Goal: Communication & Community: Answer question/provide support

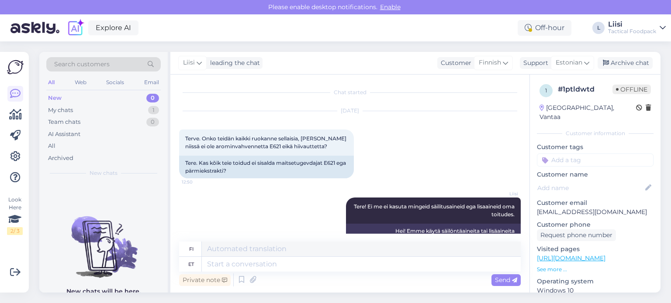
scroll to position [22, 0]
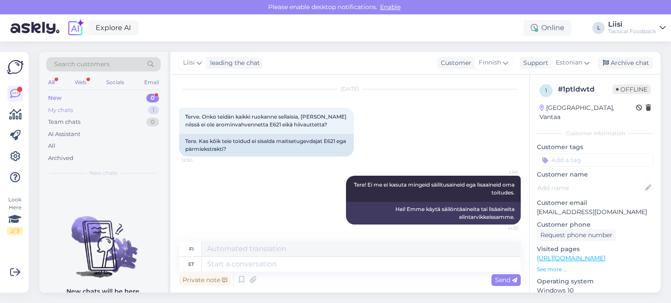
click at [101, 106] on div "My chats 1" at bounding box center [103, 110] width 114 height 12
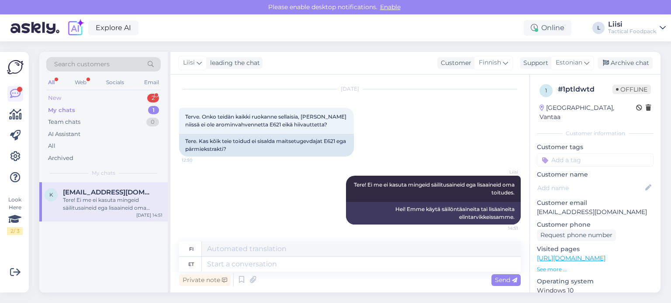
click at [101, 98] on div "New 2" at bounding box center [103, 98] width 114 height 12
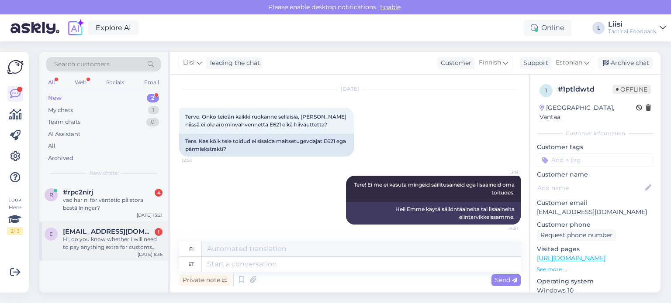
click at [109, 243] on div "Hi, do you know whether I will need to pay anything extra for customs clearing …" at bounding box center [113, 244] width 100 height 16
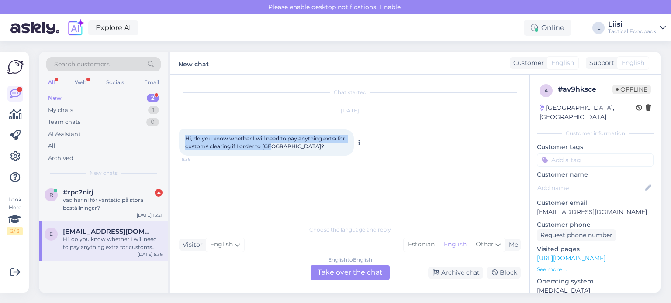
drag, startPoint x: 281, startPoint y: 148, endPoint x: 181, endPoint y: 138, distance: 101.0
click at [181, 138] on div "Hi, do you know whether I will need to pay anything extra for customs clearing …" at bounding box center [266, 143] width 175 height 26
copy span "Hi, do you know whether I will need to pay anything extra for customs clearing …"
click at [81, 203] on div "vad har ni för väntetid på stora beställningar?" at bounding box center [113, 204] width 100 height 16
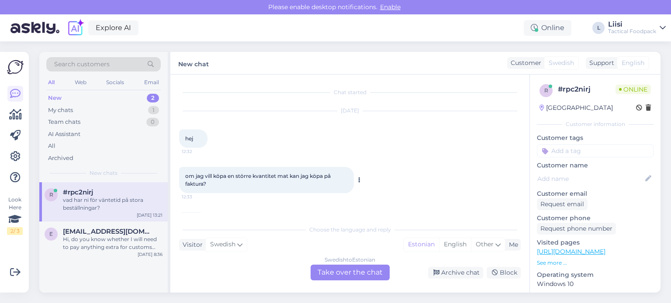
scroll to position [44, 0]
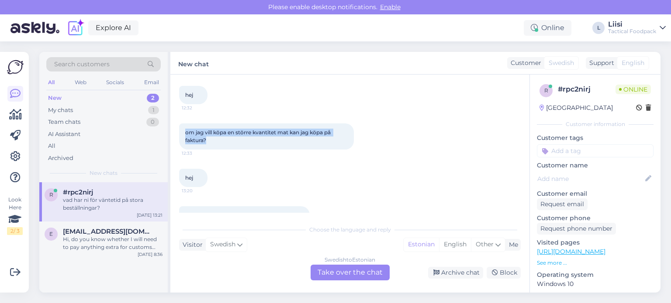
drag, startPoint x: 215, startPoint y: 146, endPoint x: 176, endPoint y: 134, distance: 40.6
click at [176, 134] on div "Chat started [DATE] hej 12:32 om jag vill köpa en större kvantitet mat kan jag …" at bounding box center [349, 184] width 359 height 218
copy span "om jag vill köpa en större kvantitet mat kan jag köpa på faktura?"
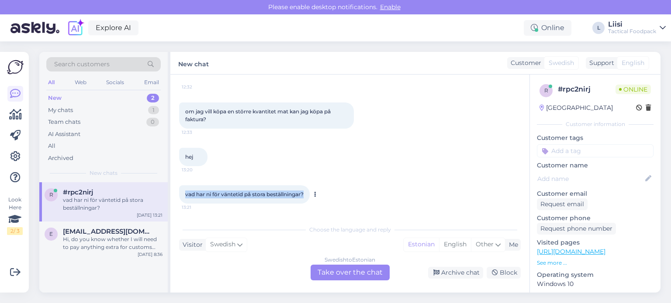
drag, startPoint x: 306, startPoint y: 192, endPoint x: 185, endPoint y: 200, distance: 121.7
click at [184, 199] on div "vad har ni för väntetid på stora beställningar? 13:21" at bounding box center [244, 195] width 131 height 18
copy span "vad har ni för väntetid på stora beställningar?"
click at [93, 244] on div "Hi, do you know whether I will need to pay anything extra for customs clearing …" at bounding box center [113, 244] width 100 height 16
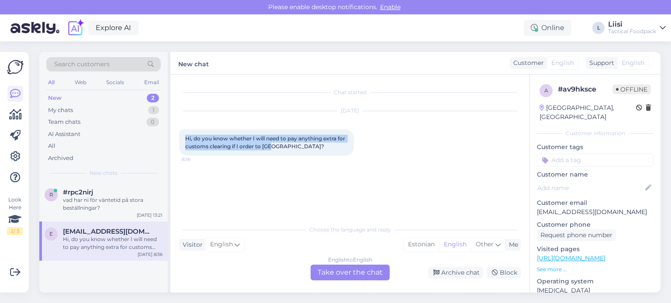
drag, startPoint x: 282, startPoint y: 148, endPoint x: 176, endPoint y: 138, distance: 106.1
click at [176, 138] on div "Chat started [DATE] Hi, do you know whether I will need to pay anything extra f…" at bounding box center [349, 184] width 359 height 218
copy span "Hi, do you know whether I will need to pay anything extra for customs clearing …"
click at [248, 263] on div "Choose the language and reply Visitor English Me Estonian English Other English…" at bounding box center [349, 251] width 341 height 60
click at [107, 203] on div "vad har ni för väntetid på stora beställningar?" at bounding box center [113, 204] width 100 height 16
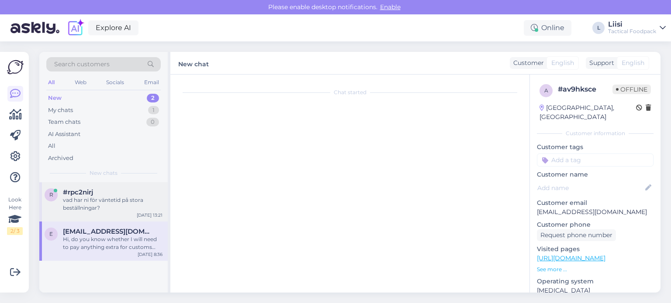
scroll to position [65, 0]
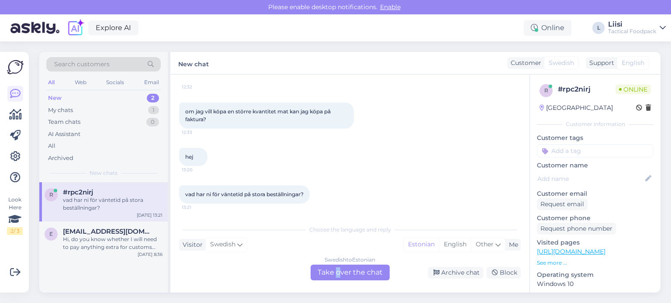
click at [338, 274] on div "Swedish to Estonian Take over the chat" at bounding box center [349, 273] width 79 height 16
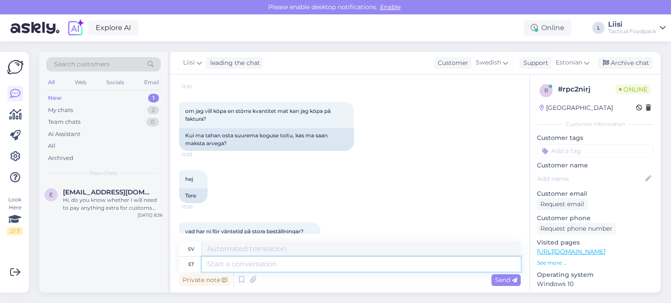
click at [276, 266] on textarea at bounding box center [361, 264] width 319 height 15
type textarea "Hello!"
type textarea "Hej!"
type textarea "Hello! Yes,"
type textarea "Hej! Ja,"
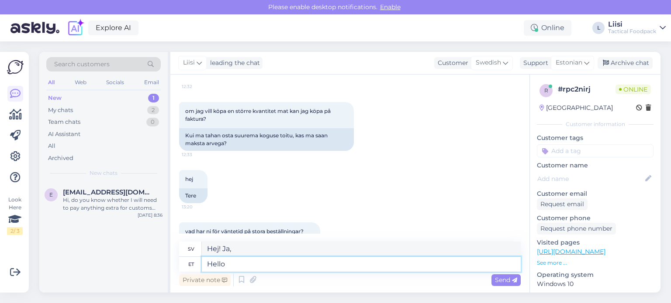
type textarea "Hell"
type textarea "Hej!"
type textarea "H"
type textarea "Tere! [GEOGRAPHIC_DATA],"
type textarea "Hej! Ja,"
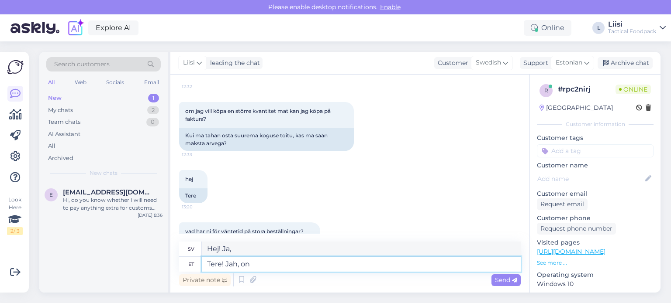
type textarea "Tere! Jah, on"
type textarea "Hallå! Ja, det är det."
type textarea "Tere! Jah, on [PERSON_NAME] võimalik a"
type textarea "Hallå! Ja, det är möjligt."
type textarea "Tere! Jah, on [PERSON_NAME] võimalik arv e"
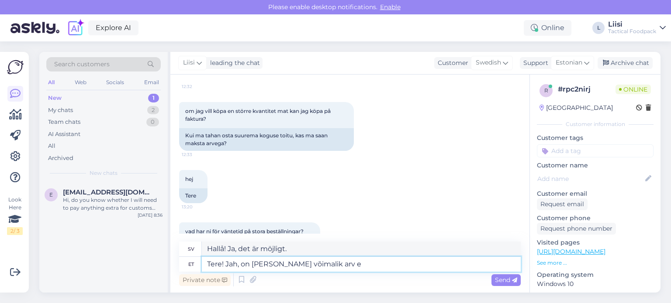
type textarea "Hej! Ja, det är möjligt att ha ett nummer"
type textarea "Tere! Jah, on [PERSON_NAME] võimalik arvega ma"
type textarea "Hej! Ja, det är möjligt med en faktura."
type textarea "Tere! Jah, on [PERSON_NAME] võimalik arvega maksta."
type textarea "Hej! Ja, det är möjligt att betala med faktura."
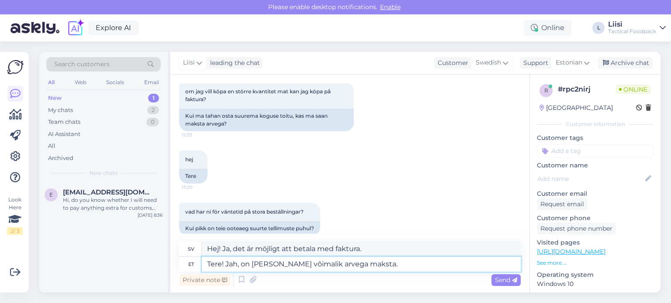
scroll to position [111, 0]
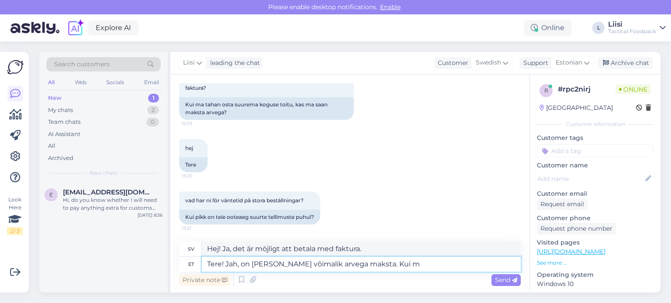
type textarea "Tere! Jah, on [PERSON_NAME] võimalik arvega maksta. Kui me"
type textarea "Hej! Ja, det är möjligt att betala med faktura. Om"
type textarea "Tere! Jah, on [PERSON_NAME] võimalik arvega maksta. [PERSON_NAME] on"
type textarea "Hej! Ja, det är möjligt att betala med faktura. Om vi ​​har"
type textarea "Tere! Jah, on [PERSON_NAME] võimalik arvega maksta. [PERSON_NAME] on tooted lao"
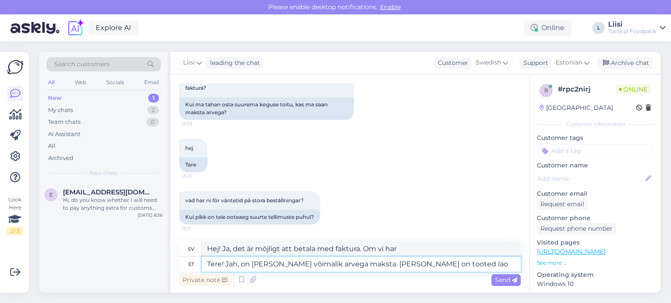
type textarea "Hej! Ja, det är möjligt att betala med faktura. Om vi ​​har produkterna"
type textarea "Tere! Jah, on [PERSON_NAME] võimalik arvega maksta. [PERSON_NAME] on tooted lao…"
type textarea "Hej! Ja, det är möjligt att betala med faktura. Om vi ​​har produkterna i lager."
type textarea "Tere! Jah, on [PERSON_NAME] võimalik arvega maksta. [PERSON_NAME] on tooted lao…"
type textarea "Hej! Ja, det är möjligt att betala med faktura. Om vi ​​har produkterna i lager,"
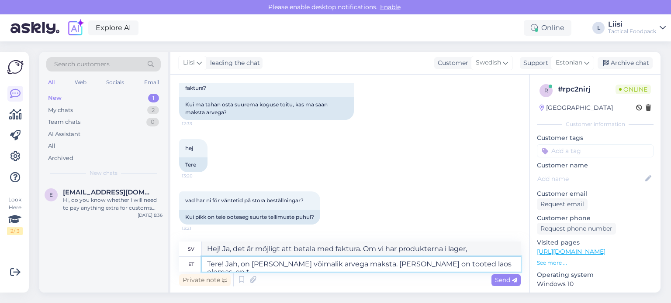
type textarea "Tere! Jah, on [PERSON_NAME] võimalik arvega maksta. [PERSON_NAME] on tooted lao…"
type textarea "Hej! Ja, det är möjligt att betala med faktura. Om vi ​​har produkterna i lager…"
type textarea "Tere! Jah, on [PERSON_NAME] võimalik arvega maksta. [PERSON_NAME] on tooted lao…"
type textarea "Hej! Ja, det är möjligt att betala med faktura. Om vi ​​har produkterna i lager…"
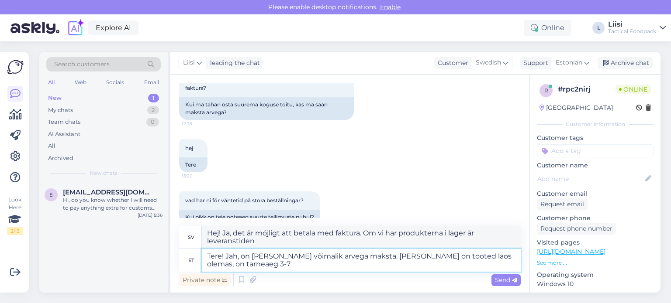
type textarea "Tere! Jah, on [PERSON_NAME] võimalik arvega maksta. [PERSON_NAME] on tooted lao…"
type textarea "Hej! Ja, det är möjligt att betala med faktura. Om vi ​​har produkterna i lager…"
type textarea "Tere! Jah, on [PERSON_NAME] võimalik arvega maksta. [PERSON_NAME] on tooted lao…"
type textarea "Hej! Ja, det är möjligt att betala med faktura. Om vi ​​har produkterna i lager…"
click at [352, 255] on textarea "Tere! Jah, on [PERSON_NAME] võimalik arvega maksta. [PERSON_NAME] on tooted lao…" at bounding box center [361, 260] width 319 height 23
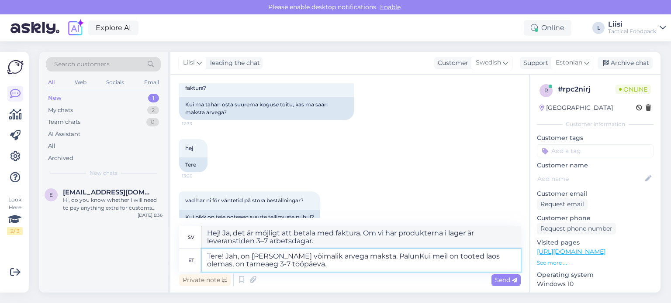
type textarea "Tere! Jah, on [PERSON_NAME] võimalik arvega maksta. Palun [PERSON_NAME] on toot…"
type textarea "Hej! Ja, det är möjligt att betala med faktura. Tack. Om vi ​​har produkterna i…"
type textarea "Tere! Jah, on [PERSON_NAME] võimalik arvega maksta. Palun kirKui meil on tooted…"
type textarea "Hej! Ja, det är möjligt att betala med faktura. Observera att om vi har produkt…"
type textarea "Tere! Jah, on [PERSON_NAME] võimalik arvega maksta. Palun kirjutaKui meil on to…"
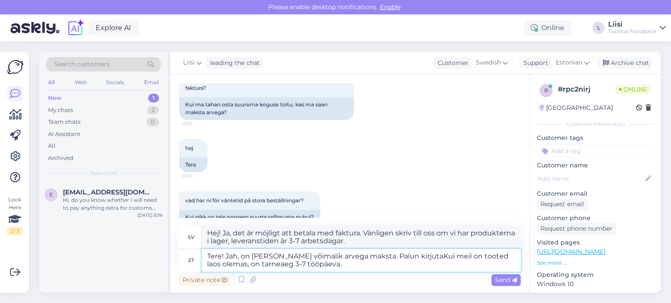
type textarea "Hej! Ja, det är möjligt att betala med faktura. Vänligen skriv. Om vi ​​har pro…"
type textarea "Tere! Jah, on [PERSON_NAME] võimalik arvega maksta. PaluKui meil on tooted laos…"
type textarea "Hej! Ja, det är möjligt att betala med faktura. Om vi ​​har produkterna i lager…"
type textarea "Tere! Jah, on [PERSON_NAME] võimalik arvega maksta. PalKui meil on tooted laos …"
type textarea "Hej! Ja, det är möjligt att betala med faktura. Om vi ​​har produkterna i lager…"
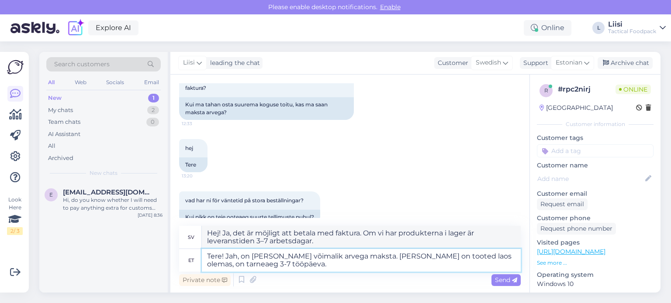
click at [271, 265] on textarea "Tere! Jah, on [PERSON_NAME] võimalik arvega maksta. [PERSON_NAME] on tooted lao…" at bounding box center [361, 260] width 319 height 23
type textarea "Tere! Jah, on [PERSON_NAME] võimalik arvega maksta. [PERSON_NAME] on tooted lao…"
type textarea "Hej! Ja, det är möjligt att betala med faktura. Om vi ​​har produkterna i lager…"
type textarea "Tere! Jah, on [PERSON_NAME] võimalik arvega maksta. [PERSON_NAME] on tooted lao…"
type textarea "Hej! Ja, det är möjligt att betala med faktura. Om vi ​​har produkterna i lager…"
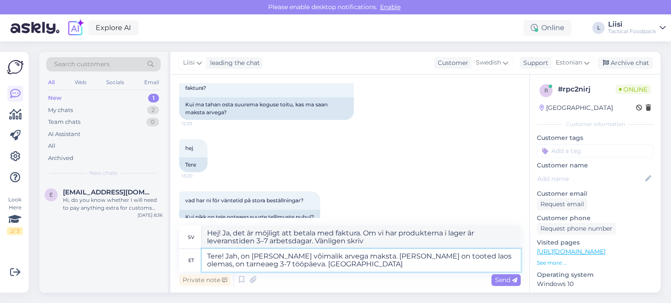
type textarea "Tere! Jah, on [PERSON_NAME] võimalik arvega maksta. [PERSON_NAME] on tooted lao…"
type textarea "Hej! Ja, det är möjligt att betala med faktura. Om vi ​​har produkterna i lager…"
type textarea "Tere! Jah, on [PERSON_NAME] võimalik arvega maksta. [PERSON_NAME] on tooted lao…"
type textarea "Hej! Ja, det är möjligt att betala med faktura. Om vi ​​har produkterna i lager…"
click at [353, 257] on textarea "Tere! Jah, on [PERSON_NAME] võimalik arvega maksta. [PERSON_NAME] on tooted lao…" at bounding box center [361, 260] width 319 height 23
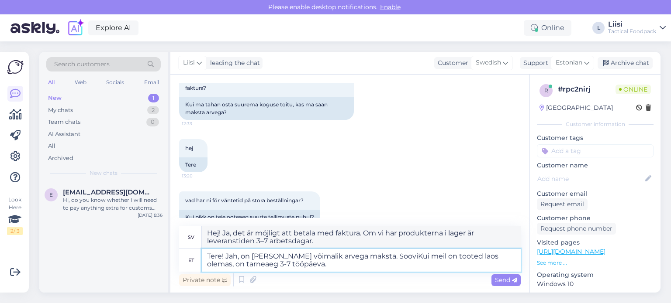
type textarea "Tere! Jah, on [PERSON_NAME] võimalik arvega maksta. Soovi [PERSON_NAME] on toot…"
type textarea "Hej! Ja, det är möjligt att betala med faktura. Om vi ​​har produkterna i lager…"
type textarea "Tere! Jah, on [PERSON_NAME] võimalik arvega maksta. Soovi kKui meil on tooted l…"
type textarea "Hej! Ja, det är möjligt att betala med faktura. Om vi ​​har produkterna i lager…"
type textarea "Tere! Jah, on [PERSON_NAME] võimalik arvega maksta. Soovi korraKui meil on toot…"
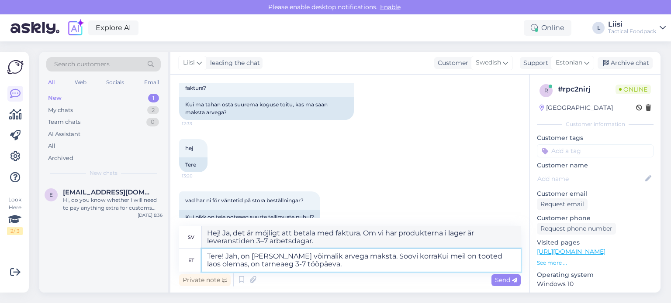
type textarea "Hej! Ja, det är möjligt att betala med faktura. Begär en beställning. Om vi ​​h…"
type textarea "Tere! Jah, on [PERSON_NAME] võimalik arvega maksta. Soovi korral [PERSON_NAME] …"
type textarea "Hej! Ja, det är möjligt att betala med faktura. Om så önskas. Om vi ​​har produ…"
type textarea "Tere! Jah, on [PERSON_NAME] võimalik arvega maksta. Soovi korral kirjKui meil o…"
type textarea "Hej! Ja, det är möjligt att betala med faktura. Om du önskar, om vi har produkt…"
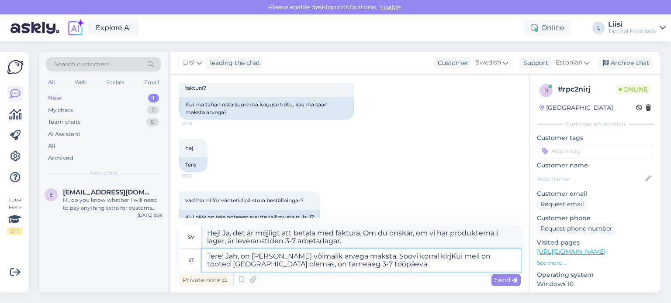
type textarea "Tere! Jah, on [PERSON_NAME] võimalik arvega maksta. Soovi korral kirjuKui meil …"
type textarea "Hej! Ja, det är möjligt att betala med faktura. Om du vill kan vi skicka ett br…"
type textarea "Tere! Jah, on [PERSON_NAME] võimalik arvega maksta. Soovi korral kirjutaKui mei…"
type textarea "Hej! Ja, det är möjligt att betala med faktura. Om du vill, skriv till oss. Om …"
type textarea "Tere! Jah, on [PERSON_NAME] võimalik arvega maksta. Soovi korral kirjutagKui me…"
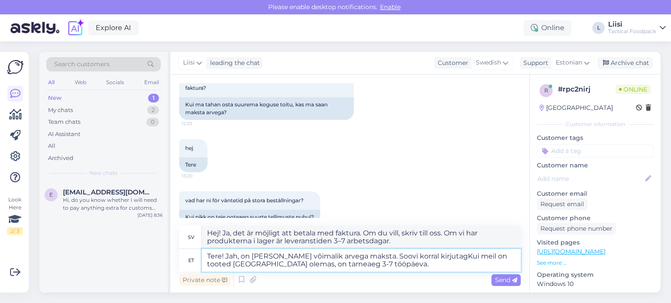
type textarea "Hej! Ja, det är möjligt att betala med faktura. Om du vill, skriv till oss. Om …"
type textarea "Tere! Jah, on [PERSON_NAME] võimalik arvega maksta. Soovi korral kirjutage [PER…"
type textarea "Hej! Ja, det är möjligt att betala med faktura. Om du vill, skriv till oss. Om …"
type textarea "Tere! Jah, on [PERSON_NAME] võimalik arvega maksta. Soovi korral kirjutage palK…"
type textarea "Hej! Ja, det är möjligt att betala med faktura. Om du vill, vänligen skriv till…"
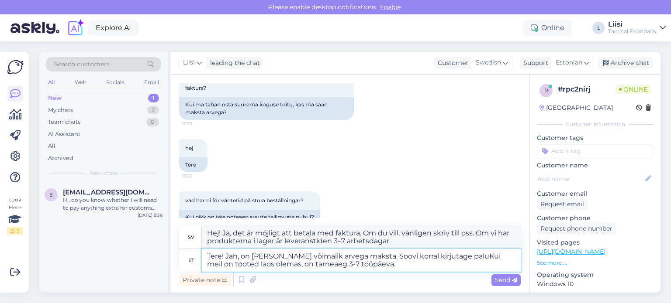
type textarea "Tere! Jah, on [PERSON_NAME] võimalik arvega maksta. Soovi korral kirjutage palu…"
type textarea "Hej! Ja, det är möjligt att betala med faktura. Om du vill, vänligen skriv ett …"
type textarea "Tere! Jah, on [PERSON_NAME] võimalik arvega maksta. Soovi korral kirjutage palu…"
type textarea "Hej! Ja, det är möjligt att betala med faktura. Om du vill, vänligen skriv. Om …"
type textarea "Tere! Jah, on [PERSON_NAME] võimalik arvega maksta. Soovi korral kirjutage [PER…"
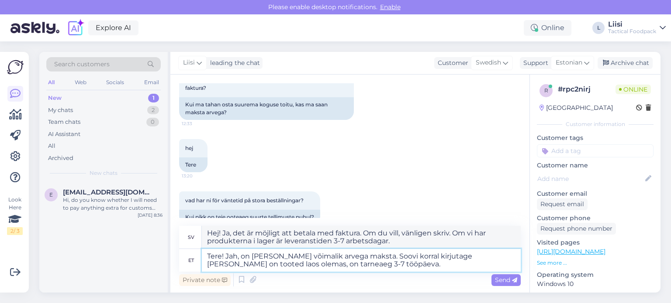
type textarea "Hej! Ja, det är möjligt att betala med faktura. Om du vill, vänligen skriv till…"
type textarea "Tere! Jah, on [PERSON_NAME] võimalik arvega maksta. Soovi korral kirjutage palu…"
type textarea "Hej! Ja, det är möjligt att betala med faktura. Om du vill, vänligen skriv till…"
type textarea "Tere! Jah, on [PERSON_NAME] võimalik arvega maksta. Soovi korral kirjutage palu…"
type textarea "Hej! Ja, det är möjligt att betala med faktura. Om du vill, vänligen skriv till…"
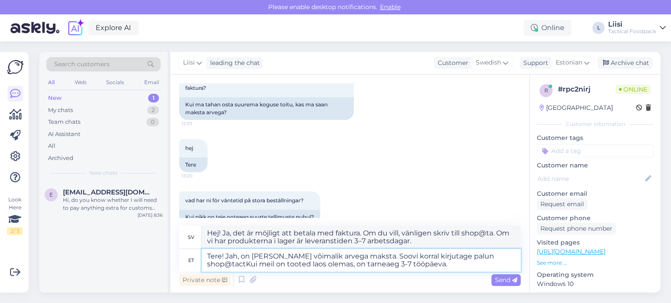
type textarea "Tere! Jah, on [PERSON_NAME] võimalik arvega maksta. Soovi korral kirjutage palu…"
type textarea "Hej! Ja, det är möjligt att betala med faktura. Om du vill, vänligen skriv till…"
type textarea "Tere! Jah, on [PERSON_NAME] võimalik arvega maksta. Soovi korral kirjutage palu…"
type textarea "Hej! Ja, det är möjligt att betala med faktura. Om du vill, vänligen skriv till…"
type textarea "Tere! Jah, on [PERSON_NAME] võimalik arvega maksta. Soovi korral kirjutage palu…"
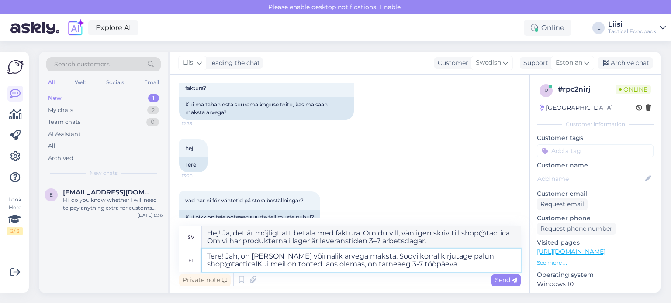
type textarea "Hej! Ja, det är möjligt att betala med faktura. Om du vill, vänligen skriv till…"
type textarea "Tere! Jah, on [PERSON_NAME] võimalik arvega maksta. Soovi korral kirjutage palu…"
type textarea "Hej! Ja, det är möjligt att betala med faktura. Om du vill, vänligen skriv till…"
type textarea "Tere! Jah, on [PERSON_NAME] võimalik arvega maksta. Soovi korral kirjutage palu…"
type textarea "Hej! Ja, det är möjligt att betala med faktura. Om du vill, vänligen skriv till…"
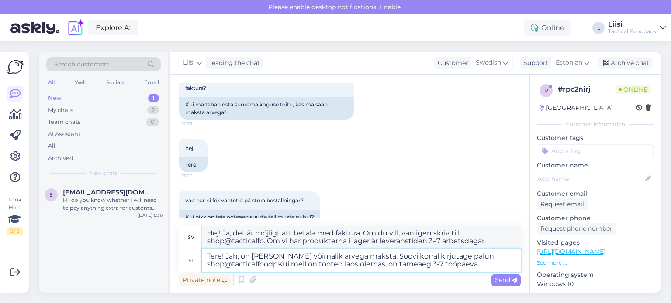
type textarea "Tere! Jah, on [PERSON_NAME] võimalik arvega maksta. Soovi korral kirjutage palu…"
type textarea "Hej! Ja, det är möjligt att betala med faktura. Om du vill, vänligen skriv till…"
type textarea "Tere! Jah, on [PERSON_NAME] võimalik arvega maksta. Soovi korral kirjutage palu…"
type textarea "Hej! Ja, det är möjligt att betala med faktura. Om du vill, vänligen skriv till…"
type textarea "Tere! Jah, on [PERSON_NAME] võimalik arvega maksta. Soovi korral kirjutage palu…"
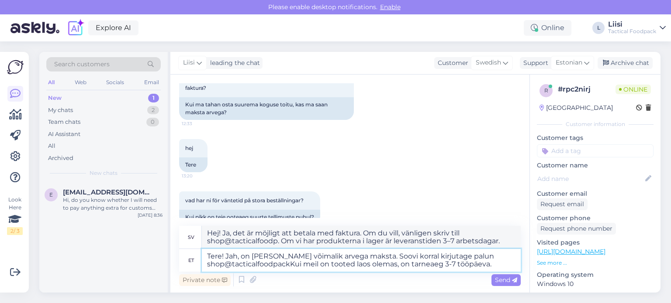
type textarea "Hej! Ja, det är möjligt att betala med faktura. Om du vill, vänligen skriv till…"
type textarea "Tere! Jah, on [PERSON_NAME] võimalik arvega maksta. Soovi korral kirjutage palu…"
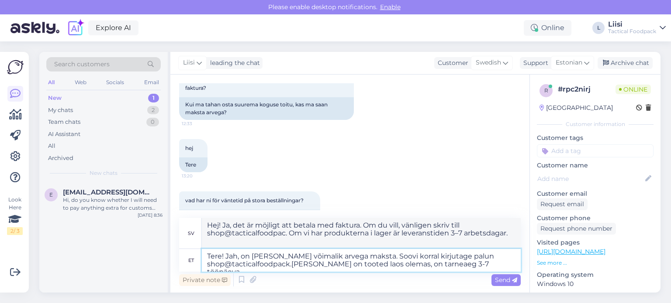
type textarea "Hej! Ja, det är möjligt att betala med faktura. Om du vill, vänligen skriv till…"
type textarea "Tere! Jah, on [PERSON_NAME] võimalik arvega maksta. Soovi korral kirjutage palu…"
type textarea "Hej! Ja, det är möjligt att betala med faktura. Om du vill, vänligen skriv shop…"
type textarea "Tere! Jah, on [PERSON_NAME] võimalik arvega maksta. Soovi korral kirjutage palu…"
type textarea "Hej! Ja, det är möjligt att betala med faktura. Om du vill, vänligen skriv shop…"
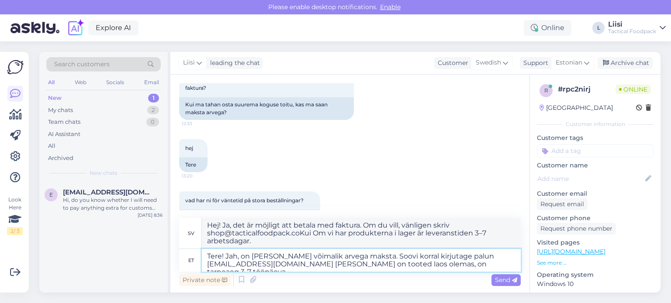
type textarea "Tere! Jah, on [PERSON_NAME] võimalik arvega maksta. Soovi korral kirjutage palu…"
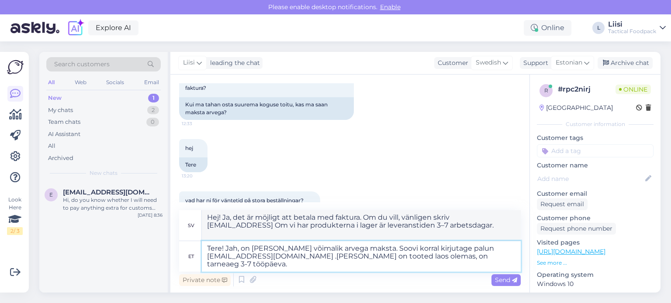
type textarea "Hej! Ja, det är möjligt att betala med faktura. Om du vill, vänligen skriv [EMA…"
type textarea "Tere! Jah, on [PERSON_NAME] võimalik arvega maksta. Soovi korral kirjutage palu…"
type textarea "Hej! Ja, det är möjligt att betala med faktura. Om du vill, vänligen skriv [EMA…"
type textarea "Tere! Jah, on [PERSON_NAME] võimalik arvega maksta. Soovi korral kirjutage palu…"
click at [497, 279] on span "Send" at bounding box center [506, 280] width 22 height 8
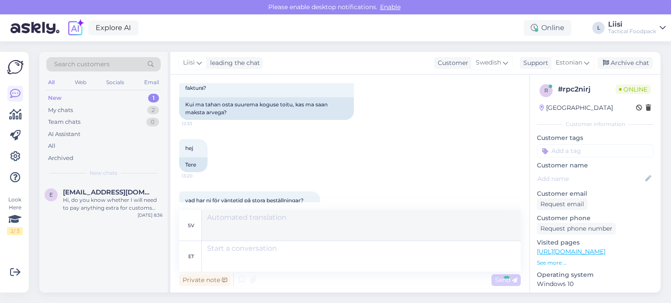
scroll to position [195, 0]
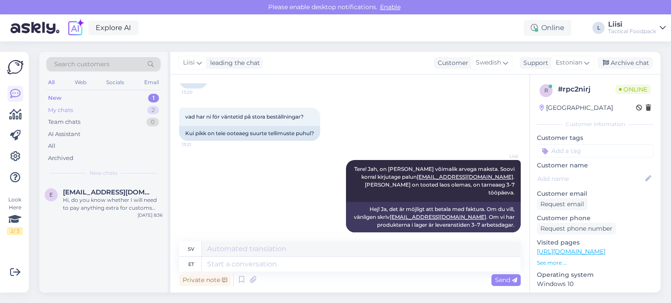
click at [107, 108] on div "My chats 2" at bounding box center [103, 110] width 114 height 12
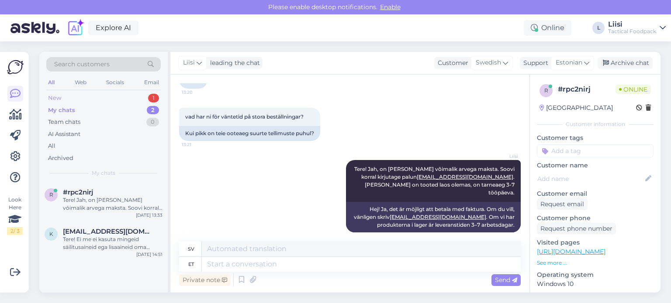
click at [105, 97] on div "New 1" at bounding box center [103, 98] width 114 height 12
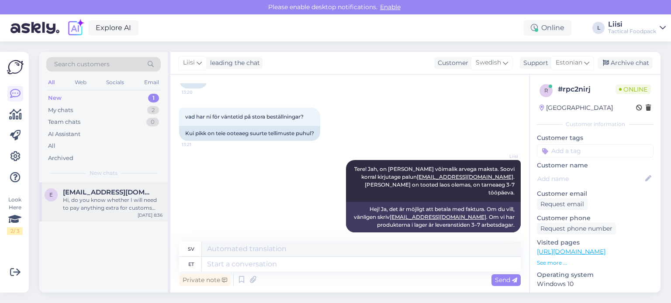
click at [124, 189] on div "[EMAIL_ADDRESS][DOMAIN_NAME]" at bounding box center [113, 193] width 100 height 8
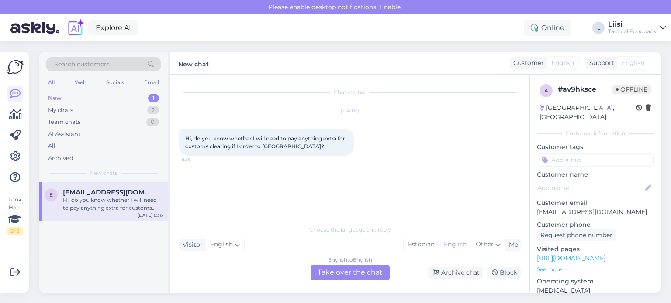
scroll to position [0, 0]
click at [351, 268] on div "English to English Take over the chat" at bounding box center [349, 273] width 79 height 16
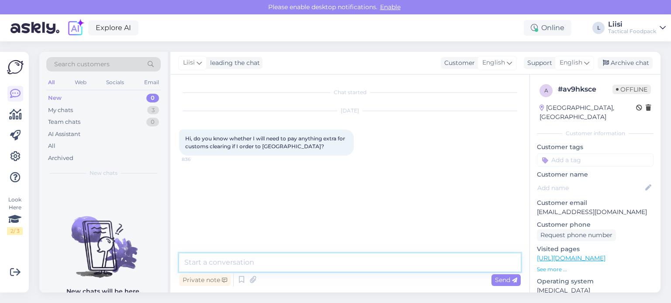
click at [360, 262] on textarea at bounding box center [349, 263] width 341 height 18
paste textarea "Hello, yes, you have to pay customs duty for your order. Unfortunately, we can'…"
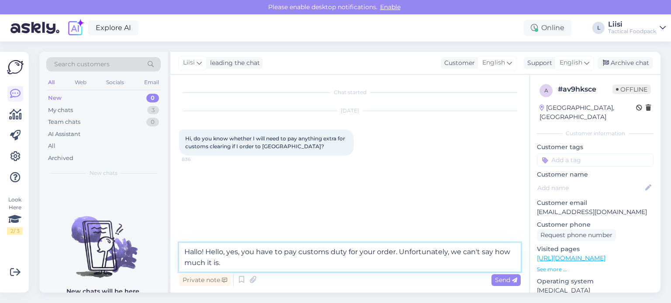
drag, startPoint x: 205, startPoint y: 251, endPoint x: 169, endPoint y: 247, distance: 36.1
click at [169, 247] on div "Search customers All Web Socials Email New 0 My chats 3 Team chats 0 AI Assista…" at bounding box center [349, 172] width 621 height 241
type textarea "Hello, yes, you have to pay customs duty for your order. Unfortunately, we can'…"
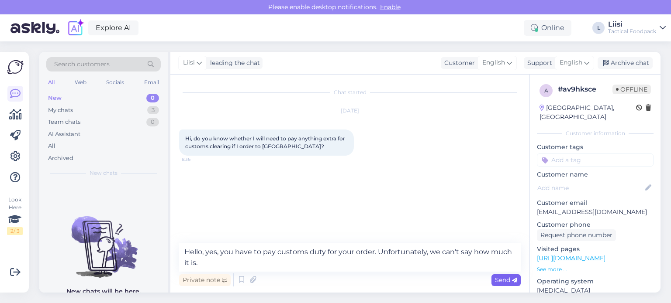
click at [509, 277] on span "Send" at bounding box center [506, 280] width 22 height 8
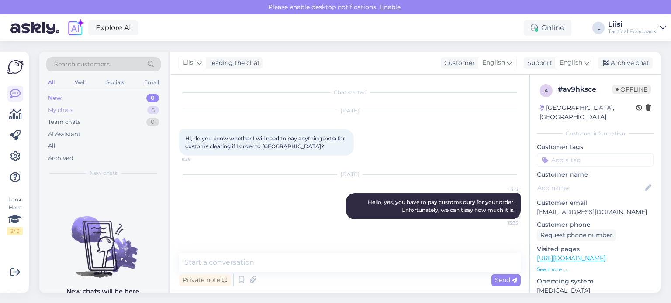
click at [95, 107] on div "My chats 3" at bounding box center [103, 110] width 114 height 12
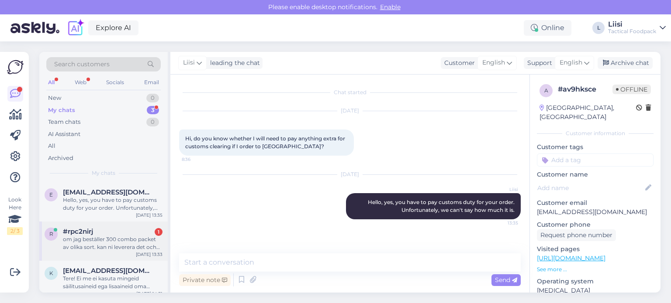
click at [105, 246] on div "om jag beställer 300 combo packet av olika sort. kan ni leverera det och hur sk…" at bounding box center [113, 244] width 100 height 16
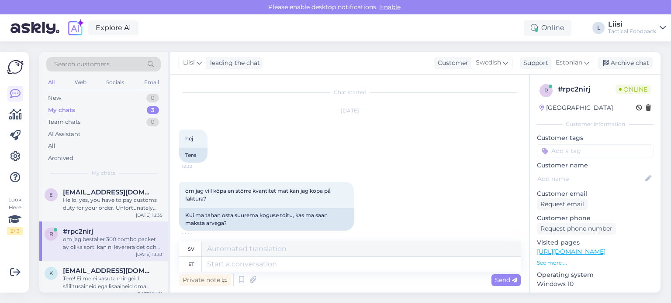
scroll to position [262, 0]
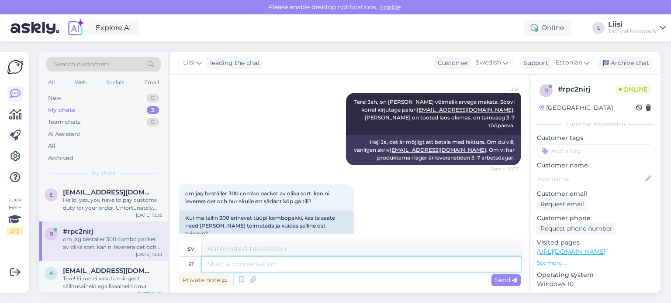
click at [281, 267] on textarea at bounding box center [361, 264] width 319 height 15
type textarea "Kas"
type textarea "Är"
type textarea "Kas te m"
type textarea "Är du"
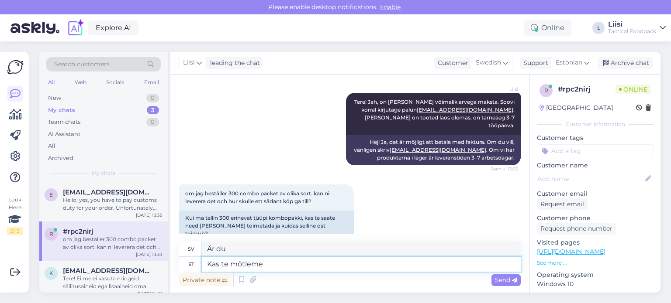
type textarea "Kas te mõtleme"
type textarea "Tror du att vi"
type textarea "Kas te mõtleme week"
type textarea "Menar du vecka?"
type textarea "Kas te mõtleme weekpacke?"
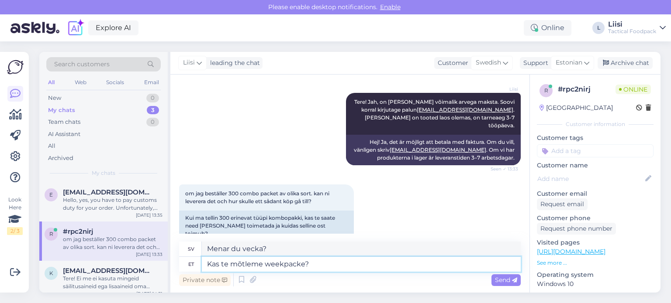
type textarea "Menar du veckoryggsäckar?"
click at [259, 263] on textarea "Kas te mõtleme weekpacke?" at bounding box center [361, 264] width 319 height 15
click at [327, 266] on textarea "Kas te mõtlete weekpacke?" at bounding box center [361, 264] width 319 height 15
type textarea "Kas te mõtlete weekpacke? Need s"
type textarea "Menar du veckoryggsäckar? Dessa"
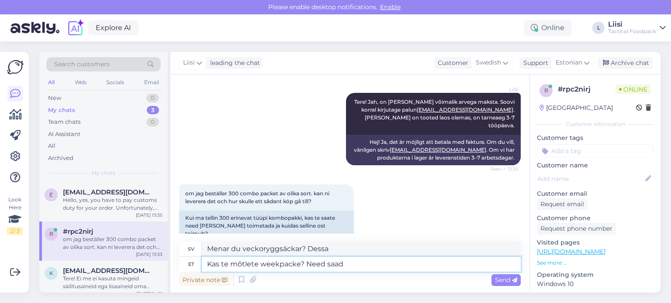
type textarea "Kas te mõtlete weekpacke? Need saade"
type textarea "Menar du veckoryggsäckar? De kan"
type textarea "Kas te mõtlete weekpacke? Need saadetakse"
type textarea "Menar du veckoryggsäckar? De skickas"
type textarea "Kas te mõtlete weekpacke? Need saadetakse taval"
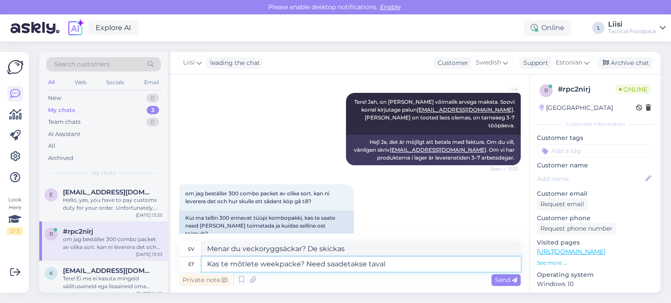
type textarea "Menar du veckoryggsäckar? De skickas med [PERSON_NAME]."
type textarea "Kas te mõtlete weekpacke? Need saadetakse tavaliselt"
type textarea "Menar du veckoryggsäckar? De skickas vanligtvis"
type textarea "Kas te mõtlete weekpacke? Need saadetakse tavaliselt alusega."
type textarea "Menar du veckoryggsäckar? De levereras vanligtvis med en bricka."
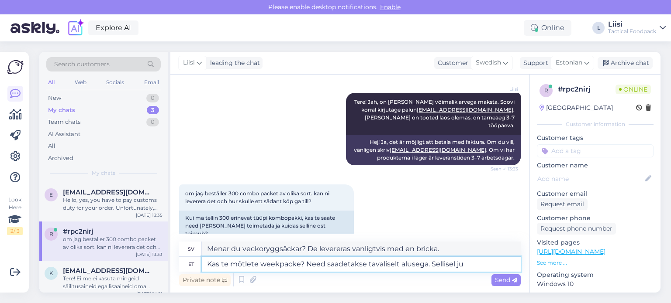
type textarea "Kas te mõtlete weekpacke? Need saadetakse tavaliselt alusega. Sellisel juh"
type textarea "Menar du veckoryggsäckar? De levereras vanligtvis med en bricka. På [PERSON_NAM…"
type textarea "Kas te mõtlete weekpacke? Need saadetakse tavaliselt alusega. Sellisel juhul m"
type textarea "Menar du veckoryggsäckar? De levereras vanligtvis med en bas. I det här fallet"
type textarea "Kas te mõtlete weekpacke? Need saadetakse tavaliselt alusega. Sellisel juhul ma"
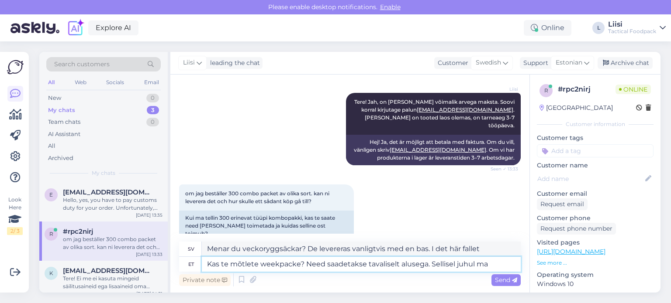
type textarea "Menar du veckoryggsäckar? De levereras vanligtvis med en bas. I så fall jag"
type textarea "Kas te mõtlete weekpacke? Need saadetakse tavaliselt alusega. Sellisel juhul ma…"
type textarea "Menar du veckoryggsäckar? De levereras vanligtvis med en bas. I det här fallet …"
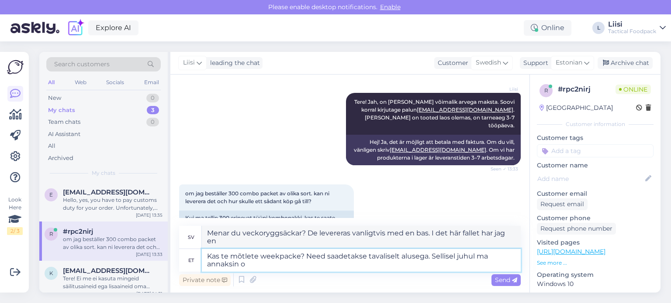
type textarea "Kas te mõtlete weekpacke? Need saadetakse tavaliselt alusega. Sellisel juhul ma…"
type textarea "Menar du veckoryggsäckar? De levereras vanligtvis med en bas. I så fall skulle …"
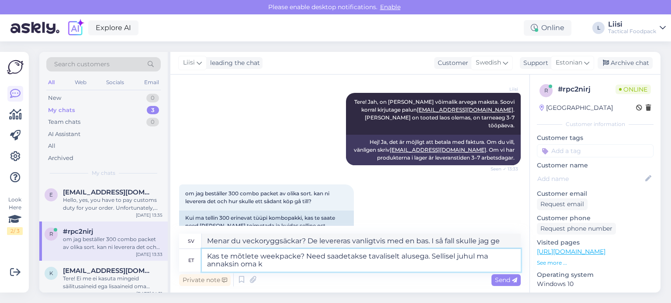
type textarea "Kas te mõtlete weekpacke? Need saadetakse tavaliselt alusega. Sellisel juhul ma…"
type textarea "Menar du veckoryggsäckar? De levereras vanligtvis med en bas. I så fall skulle …"
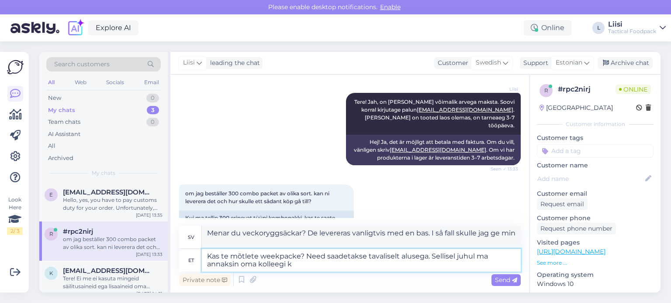
type textarea "Kas te mõtlete weekpacke? Need saadetakse tavaliselt alusega. Sellisel juhul ma…"
type textarea "Menar du veckoryggsäckar? De levereras vanligtvis med en bas. I så fall skulle …"
type textarea "Kas te mõtlete weekpacke? Need saadetakse tavaliselt alusega. Sellisel juhul ma…"
type textarea "Menar du veckoryggsäckar? De levereras vanligtvis med en bas. I så fall skulle …"
type textarea "Kas te mõtlete weekpacke? Need saadetakse tavaliselt alusega. Sellisel juhul ma…"
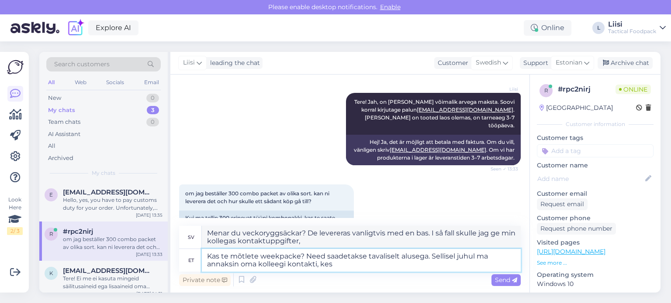
type textarea "Menar du veckoryggsäckar? De levereras vanligtvis med en bas. I så fall skulle …"
type textarea "Kas te mõtlete weekpacke? Need saadetakse tavaliselt alusega. Sellisel juhul ma…"
type textarea "Menar du veckoryggsäckar? De levereras vanligtvis med en bas. I så fall skulle …"
type textarea "Kas te mõtlete weekpacke? Need saadetakse tavaliselt alusega. Sellisel juhul ma…"
type textarea "Menar du veckoryggsäckar? De levereras vanligtvis med en bas. I så fall skulle …"
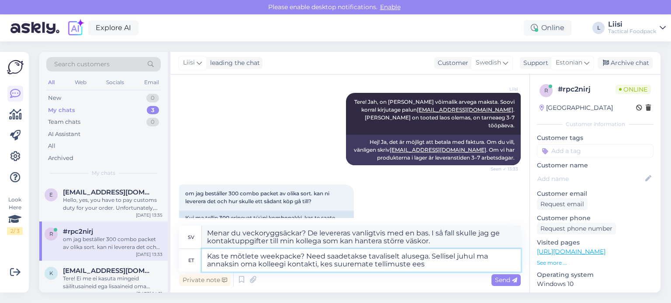
type textarea "Kas te mõtlete weekpacke? Need saadetakse tavaliselt alusega. Sellisel juhul ma…"
type textarea "Menar du veckoryggsäckar? De skickas vanligtvis med en pall. I så fall skulle j…"
type textarea "Kas te mõtlete weekpacke? Need saadetakse tavaliselt alusega. Sellisel juhul ma…"
type textarea "Menar du veckoryggsäckar? De skickas vanligtvis med en pall. I så fall skulle j…"
click at [298, 253] on textarea "Kas te mõtlete weekpacke? Need saadetakse tavaliselt alusega. Sellisel juhul ma…" at bounding box center [361, 260] width 319 height 23
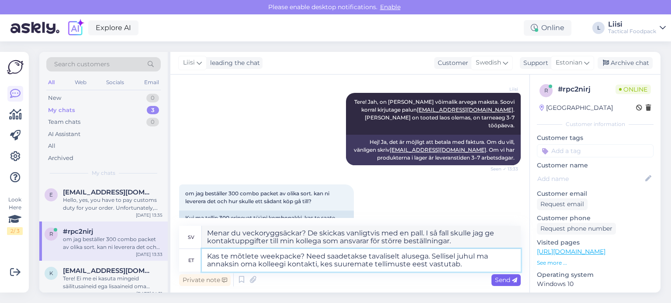
type textarea "Kas te mõtlete weekpacke? Need saadetakse tavaliselt alusega. Sellisel juhul ma…"
click at [499, 284] on div "Send" at bounding box center [505, 281] width 29 height 12
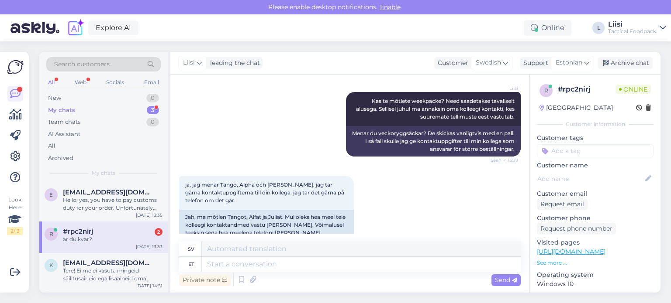
scroll to position [483, 0]
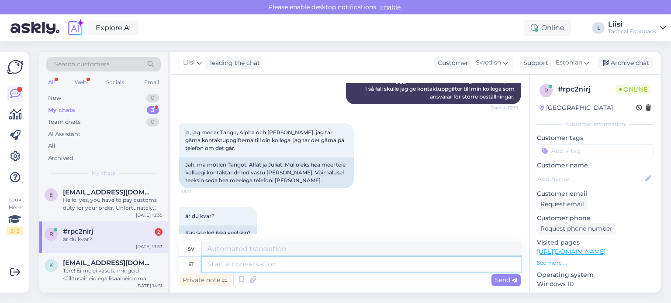
click at [345, 263] on textarea at bounding box center [361, 264] width 319 height 15
type textarea "jah!"
type textarea "ja!"
paste textarea "[PERSON_NAME][EMAIL_ADDRESS][DOMAIN_NAME]"
type textarea "jah! [PERSON_NAME][EMAIL_ADDRESS][DOMAIN_NAME]"
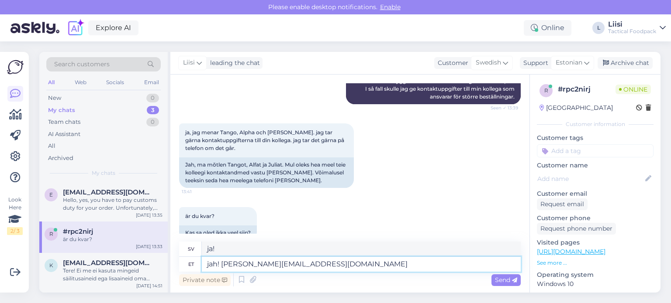
type textarea "ja! [PERSON_NAME][EMAIL_ADDRESS][DOMAIN_NAME]"
type textarea "jah! [PERSON_NAME][EMAIL_ADDRESS][DOMAIN_NAME] and"
type textarea "ja! [PERSON_NAME][EMAIL_ADDRESS][DOMAIN_NAME] och"
paste textarea "[PERSON_NAME][EMAIL_ADDRESS][DOMAIN_NAME]"
type textarea "jah! [PERSON_NAME][EMAIL_ADDRESS][DOMAIN_NAME] and [EMAIL_ADDRESS][DOMAIN_NAME]"
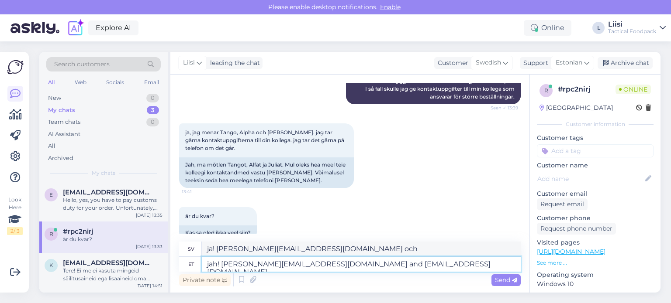
type textarea "ja! [PERSON_NAME][EMAIL_ADDRESS][DOMAIN_NAME] och [EMAIL_ADDRESS][DOMAIN_NAME]"
drag, startPoint x: 447, startPoint y: 267, endPoint x: 341, endPoint y: 265, distance: 106.1
click at [341, 265] on textarea "jah! [PERSON_NAME][EMAIL_ADDRESS][DOMAIN_NAME] and [EMAIL_ADDRESS][DOMAIN_NAME]" at bounding box center [361, 264] width 319 height 15
type textarea "jah! [PERSON_NAME][EMAIL_ADDRESS][DOMAIN_NAME] and"
type textarea "ja! [PERSON_NAME][EMAIL_ADDRESS][DOMAIN_NAME] och"
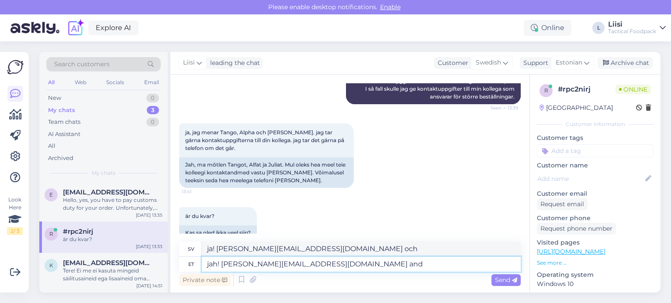
click at [236, 261] on textarea "jah! [PERSON_NAME][EMAIL_ADDRESS][DOMAIN_NAME] and" at bounding box center [361, 264] width 319 height 15
click at [375, 270] on textarea "jah! [PERSON_NAME][EMAIL_ADDRESS][DOMAIN_NAME] and" at bounding box center [361, 264] width 319 height 15
paste textarea "[PHONE_NUMBER]"
type textarea "jah! [PERSON_NAME][EMAIL_ADDRESS][DOMAIN_NAME] and [PHONE_NUMBER]"
type textarea "Ja! [PERSON_NAME][EMAIL_ADDRESS][DOMAIN_NAME] och [PHONE_NUMBER]"
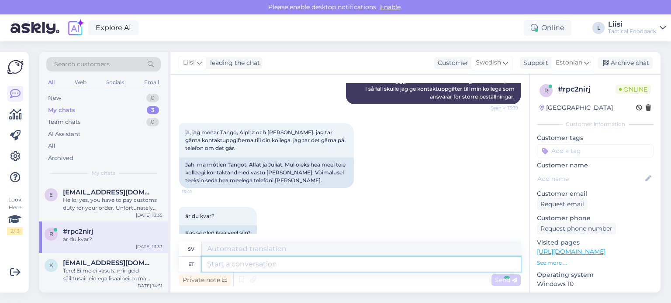
scroll to position [535, 0]
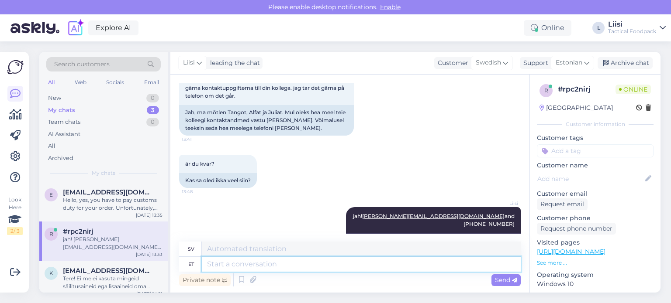
type textarea "i"
type textarea "Jag"
type textarea "in"
type textarea "i"
type textarea "in Engl"
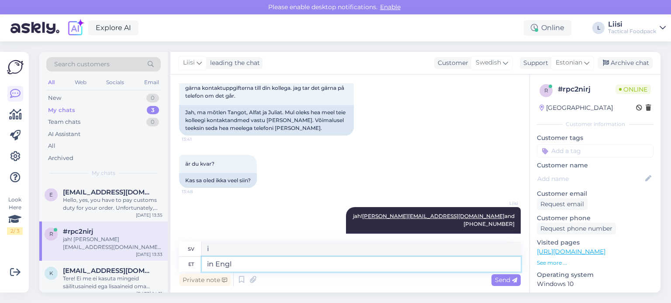
type textarea "på engelska"
type textarea "in English [PERSON_NAME]"
type textarea "på engelska efter"
type textarea "in English p"
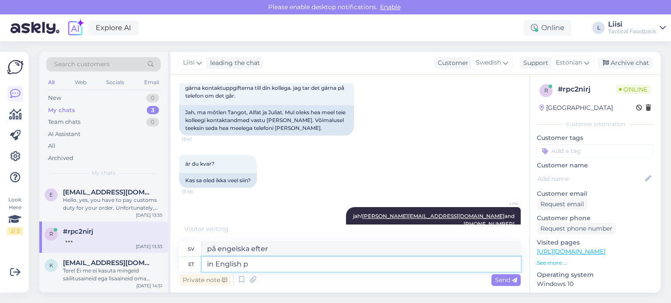
type textarea "på engelska p"
type textarea "in English"
type textarea "på engelska"
type textarea "i"
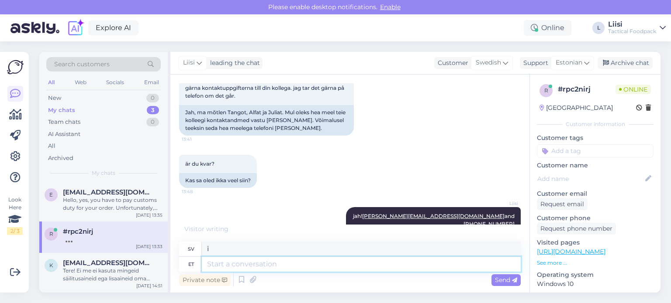
type textarea "p"
type textarea "palun"
type textarea "behaga"
type textarea "palun inglise k"
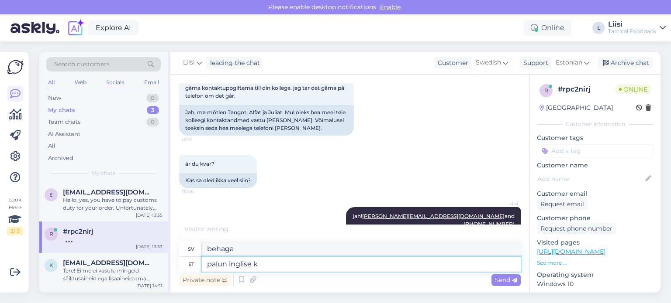
type textarea "Engelska tack"
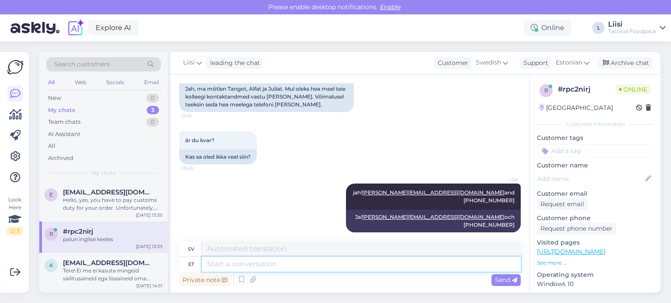
scroll to position [544, 0]
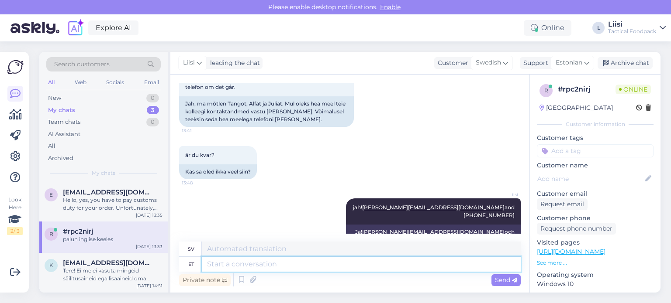
click at [365, 267] on textarea at bounding box center [361, 264] width 319 height 15
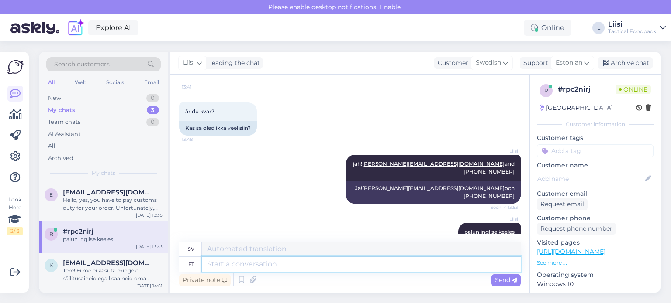
scroll to position [656, 0]
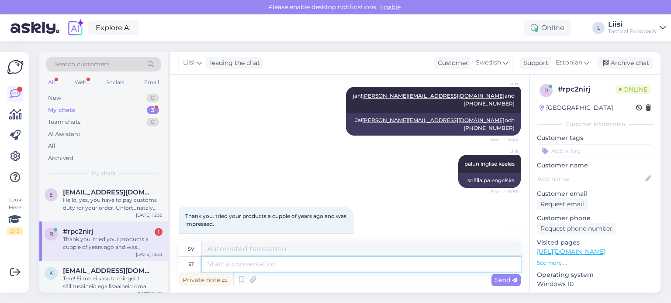
click at [286, 263] on textarea at bounding box center [361, 264] width 319 height 15
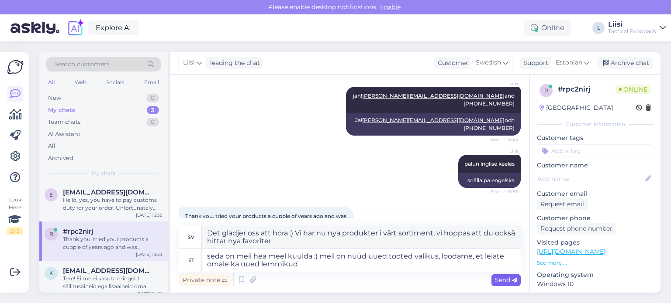
click at [511, 279] on span "Send" at bounding box center [506, 280] width 22 height 8
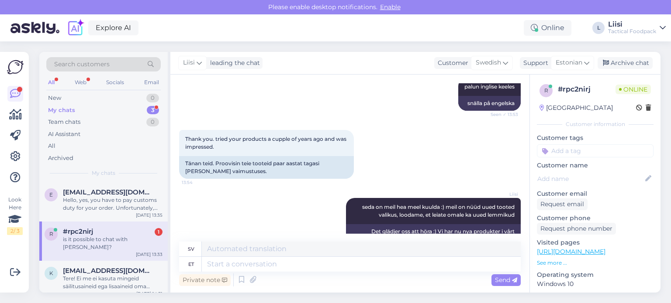
scroll to position [776, 0]
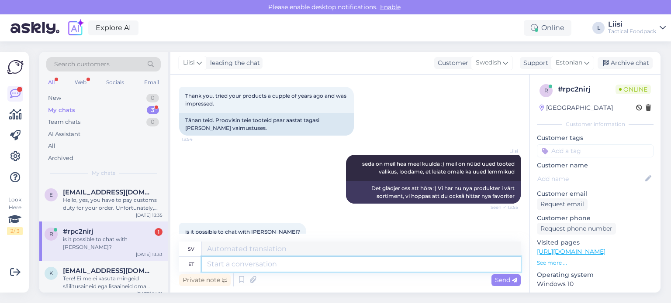
click at [234, 267] on textarea at bounding box center [361, 264] width 319 height 15
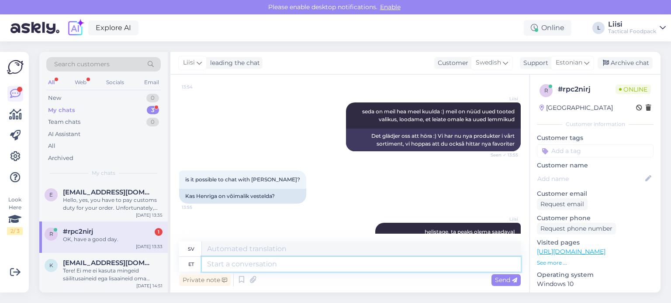
scroll to position [881, 0]
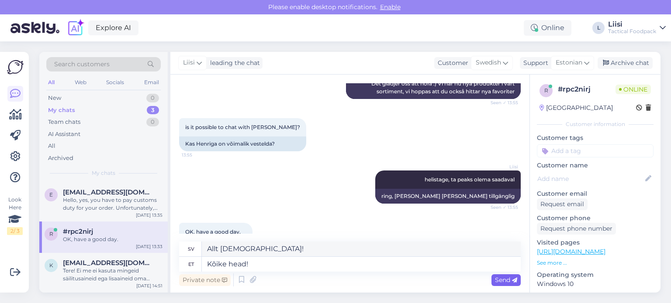
click at [509, 280] on span "Send" at bounding box center [506, 280] width 22 height 8
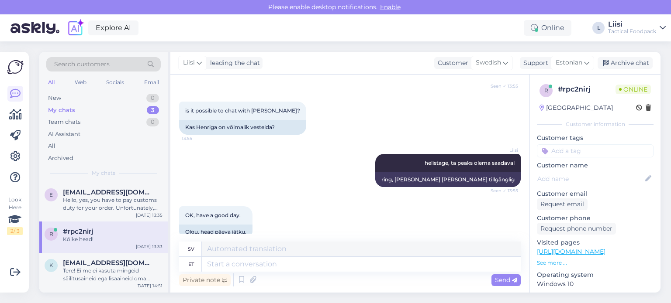
scroll to position [933, 0]
